Goal: Book appointment/travel/reservation

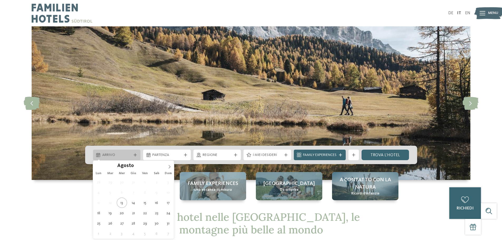
click at [131, 153] on div "Arrivo" at bounding box center [117, 155] width 32 height 6
click at [169, 166] on icon at bounding box center [169, 167] width 4 height 4
click at [168, 166] on icon at bounding box center [169, 167] width 4 height 4
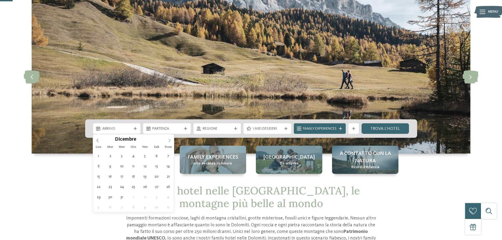
click at [169, 138] on icon at bounding box center [169, 140] width 4 height 4
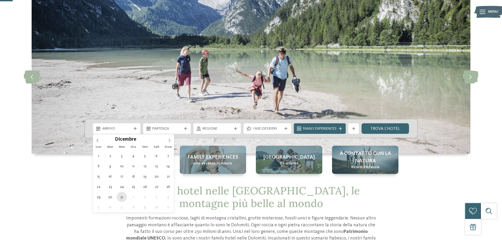
type div "[DATE]"
type input "****"
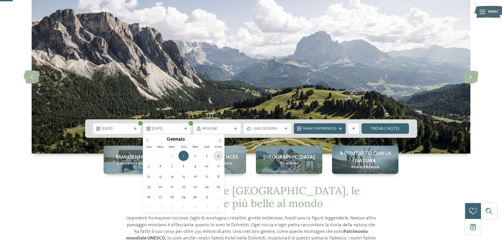
type div "[DATE]"
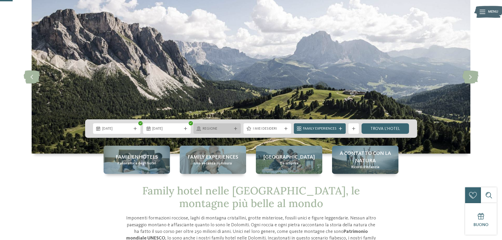
click at [231, 129] on div "Regione" at bounding box center [217, 129] width 32 height 6
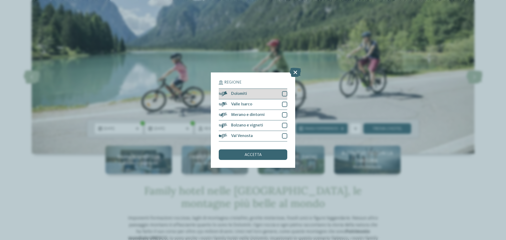
click at [261, 93] on div "Dolomiti" at bounding box center [253, 94] width 68 height 11
click at [254, 154] on span "accetta" at bounding box center [252, 155] width 17 height 4
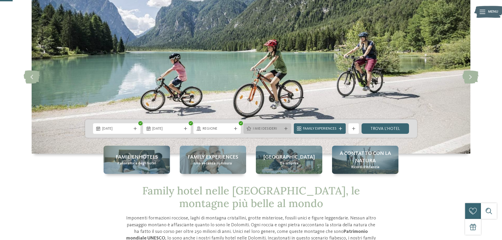
click at [264, 131] on span "I miei desideri" at bounding box center [267, 128] width 29 height 5
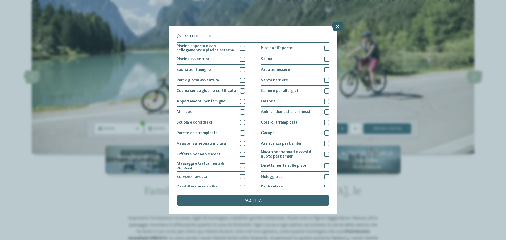
click at [334, 27] on icon at bounding box center [336, 26] width 11 height 9
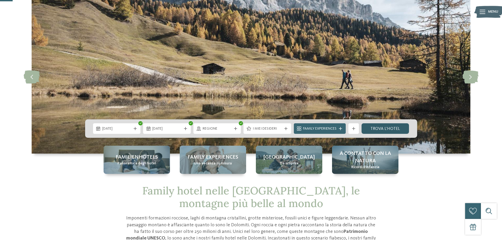
click at [372, 126] on link "trova l’hotel" at bounding box center [385, 128] width 48 height 11
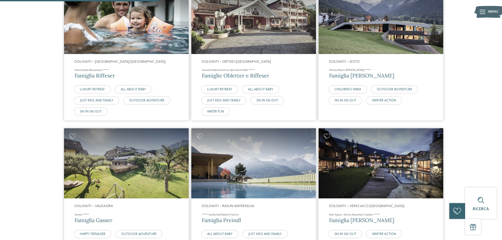
scroll to position [225, 0]
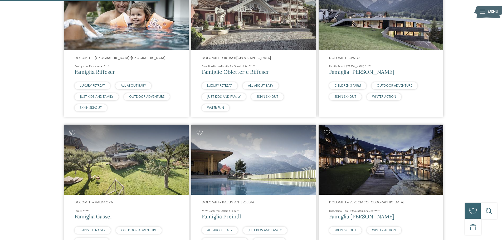
click at [354, 65] on h4 "Family Resort [PERSON_NAME] ****ˢ" at bounding box center [380, 67] width 103 height 4
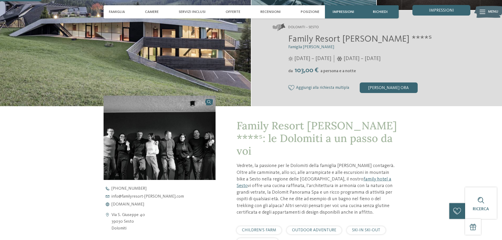
scroll to position [79, 0]
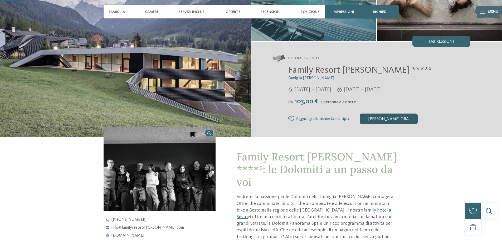
click at [377, 122] on div "[PERSON_NAME] ora" at bounding box center [388, 118] width 58 height 11
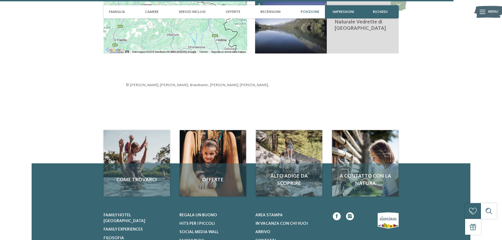
scroll to position [1533, 0]
